Goal: Task Accomplishment & Management: Use online tool/utility

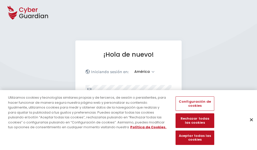
select select "América"
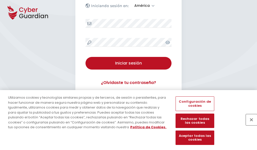
click at [249, 125] on button "Cerrar" at bounding box center [251, 119] width 11 height 11
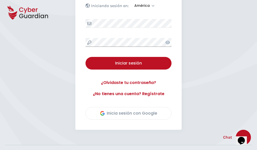
scroll to position [115, 0]
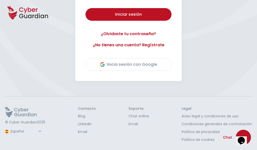
click at [85, 8] on button "Iniciar sesión" at bounding box center [128, 14] width 86 height 13
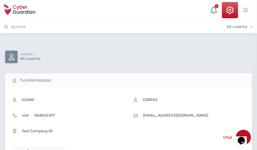
click at [27, 149] on icon "button" at bounding box center [27, 151] width 4 height 4
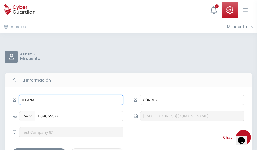
click at [71, 100] on input "ILEANA" at bounding box center [71, 100] width 104 height 10
type input "I"
type input "Olegario"
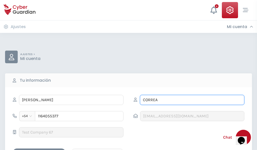
click at [192, 100] on input "CORREA" at bounding box center [192, 100] width 104 height 10
type input "C"
type input "Delgado"
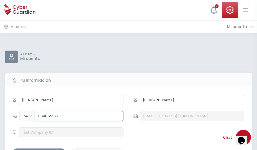
click at [79, 116] on input "1164055377" at bounding box center [79, 116] width 88 height 10
type input "1"
type input "4882024799"
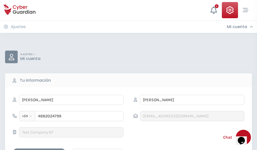
click at [97, 150] on div "Cancelar" at bounding box center [97, 153] width 45 height 6
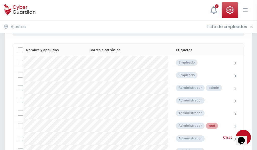
scroll to position [254, 0]
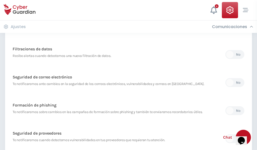
scroll to position [266, 0]
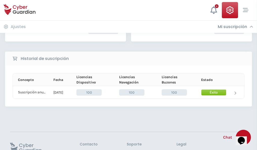
scroll to position [128, 0]
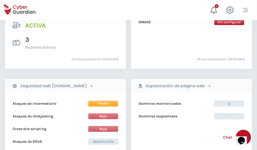
scroll to position [513, 0]
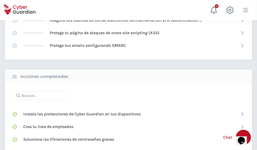
scroll to position [336, 0]
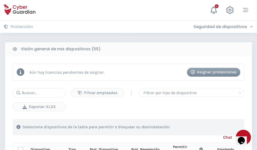
scroll to position [446, 0]
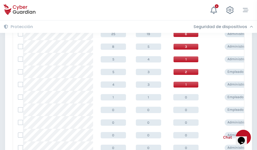
scroll to position [255, 0]
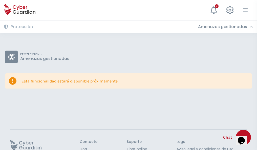
scroll to position [33, 0]
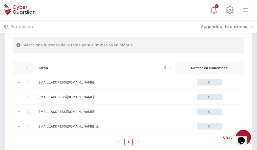
scroll to position [249, 0]
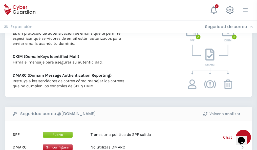
scroll to position [273, 0]
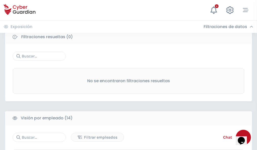
scroll to position [456, 0]
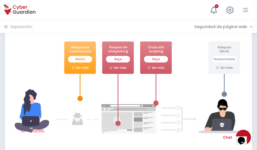
scroll to position [275, 0]
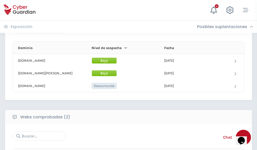
scroll to position [303, 0]
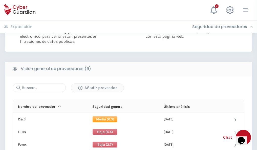
scroll to position [364, 0]
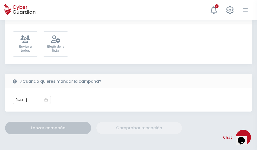
scroll to position [185, 0]
